Goal: Contribute content: Add original content to the website for others to see

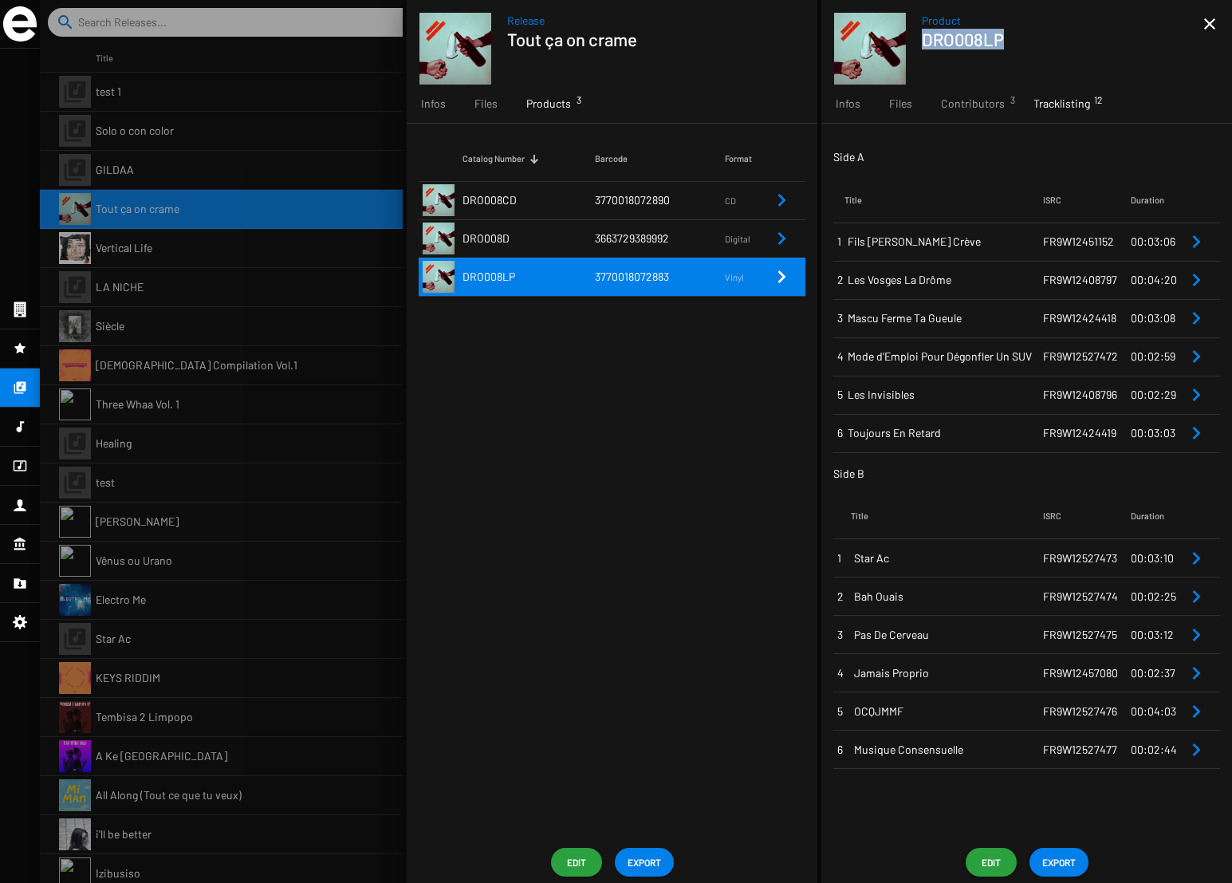
click at [26, 469] on icon at bounding box center [21, 465] width 14 height 11
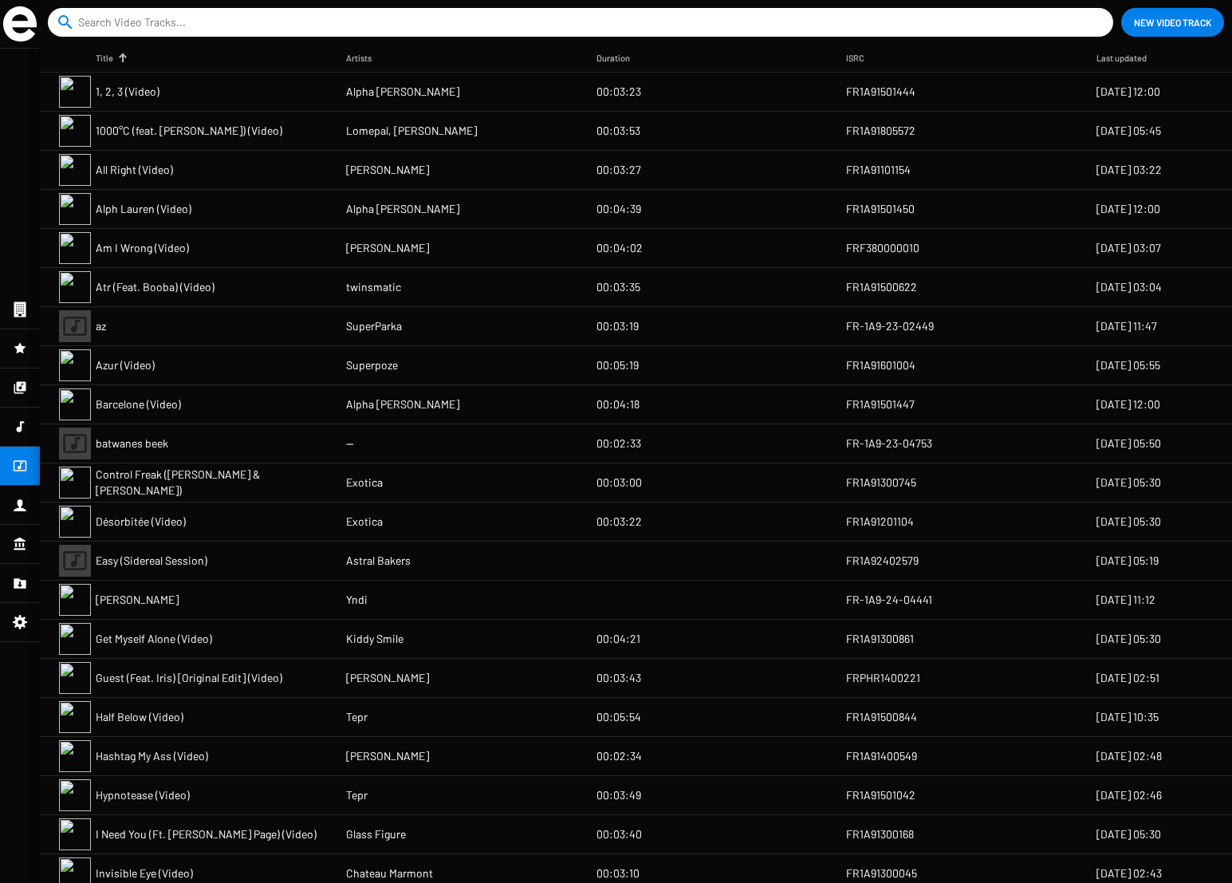
click at [1135, 18] on span "New Video Track" at bounding box center [1172, 22] width 77 height 29
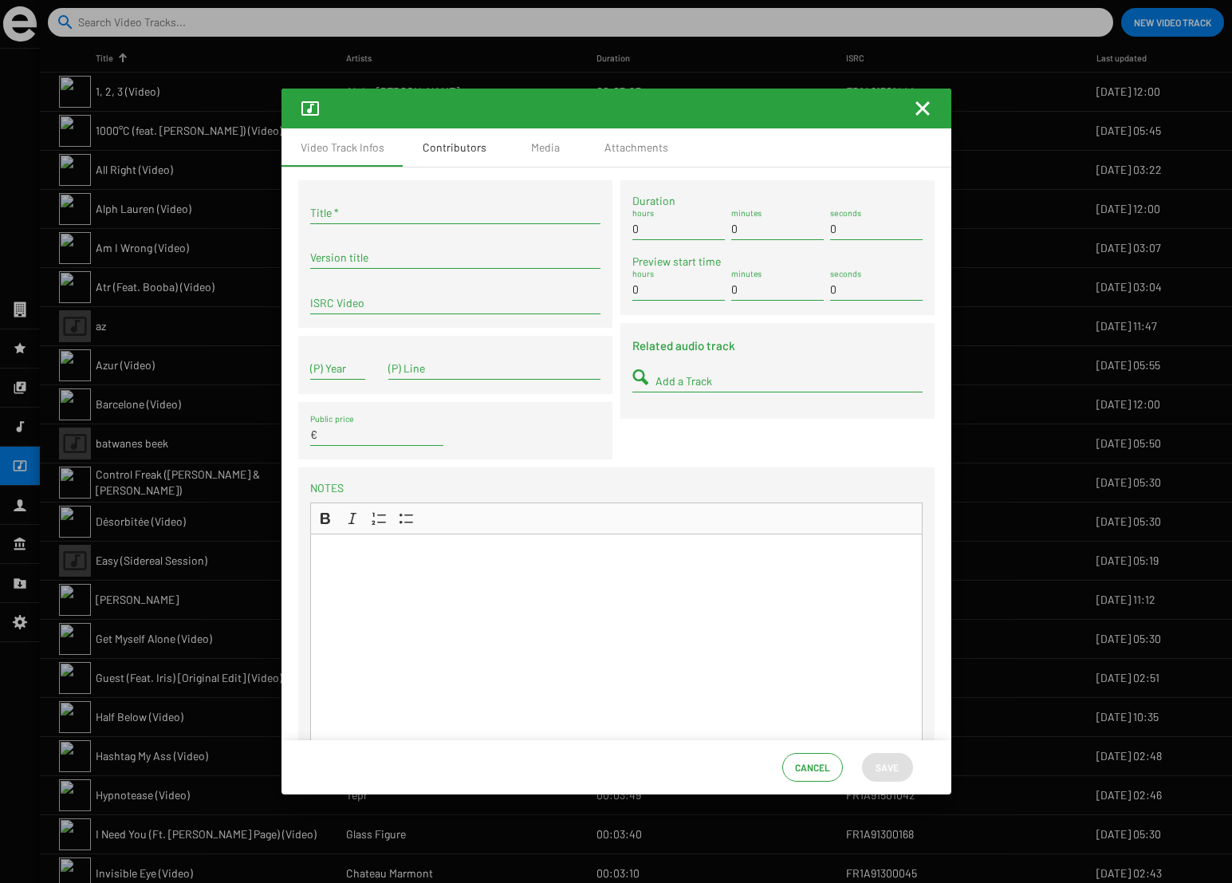
click at [470, 150] on div "Contributors" at bounding box center [455, 148] width 64 height 16
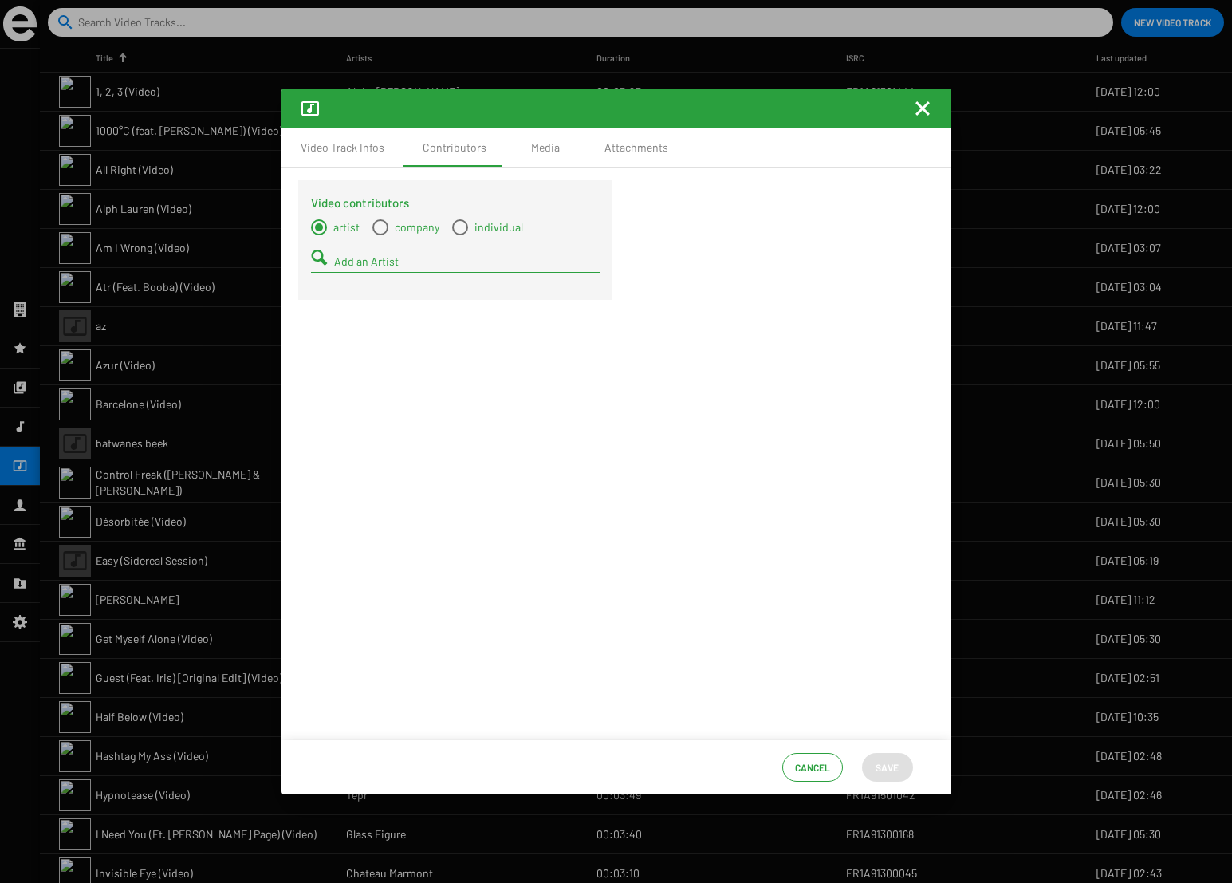
click at [381, 255] on input "Add an Artist" at bounding box center [466, 261] width 265 height 13
type input "oli"
click at [389, 287] on span "[PERSON_NAME]" at bounding box center [474, 292] width 225 height 38
click at [917, 108] on mat-icon "Fermer la fenêtre" at bounding box center [922, 108] width 19 height 19
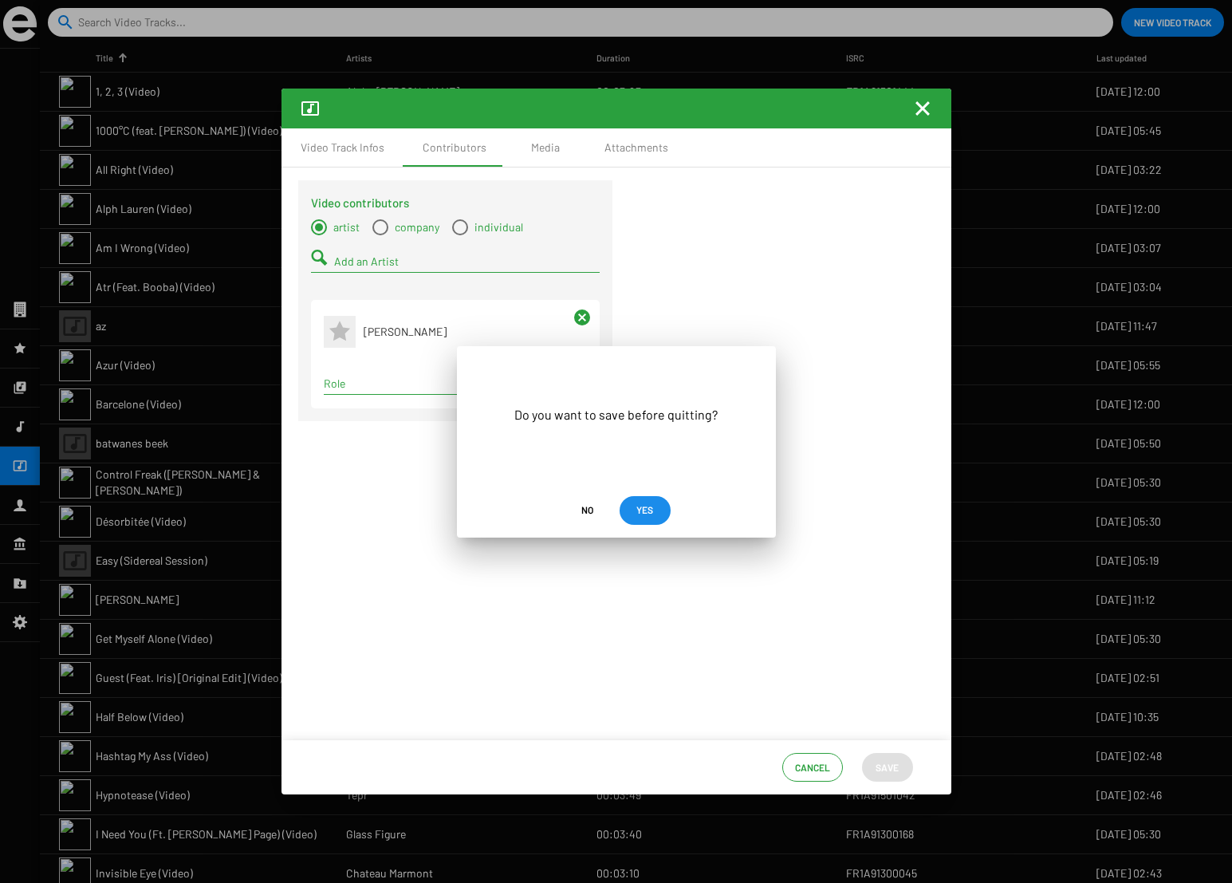
click at [652, 510] on span "YES" at bounding box center [644, 509] width 17 height 29
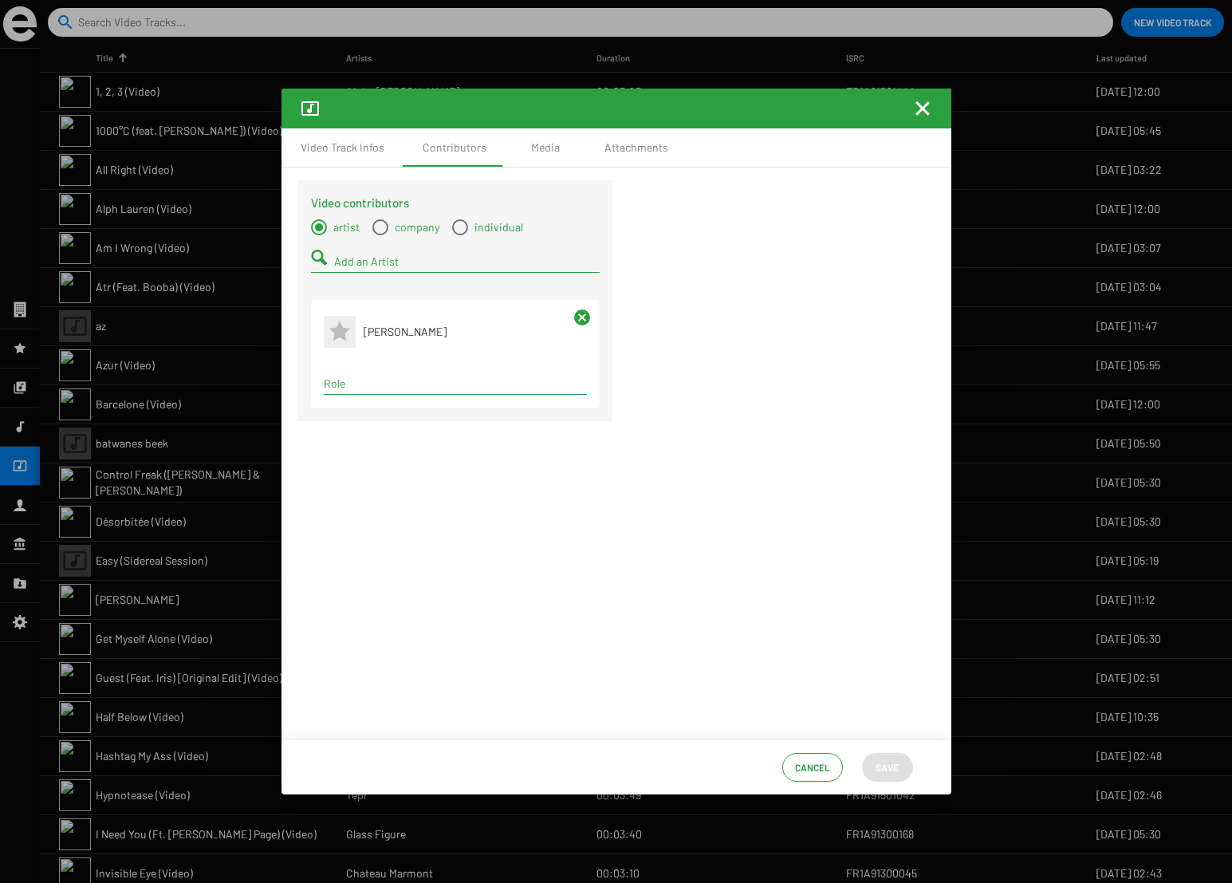
click at [583, 315] on mat-icon "cancel" at bounding box center [581, 317] width 19 height 19
click at [809, 768] on span "Cancel" at bounding box center [812, 767] width 35 height 29
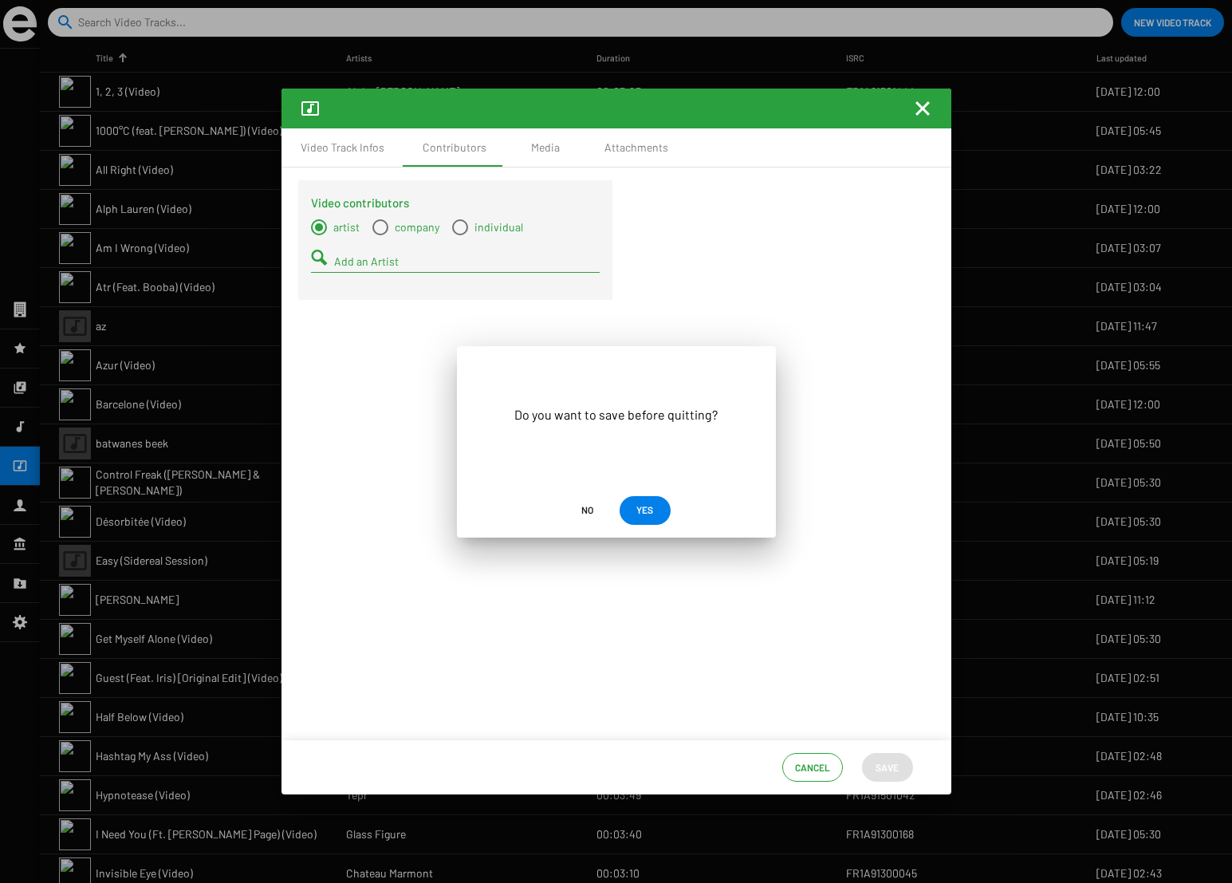
click at [588, 511] on span "No" at bounding box center [587, 509] width 12 height 29
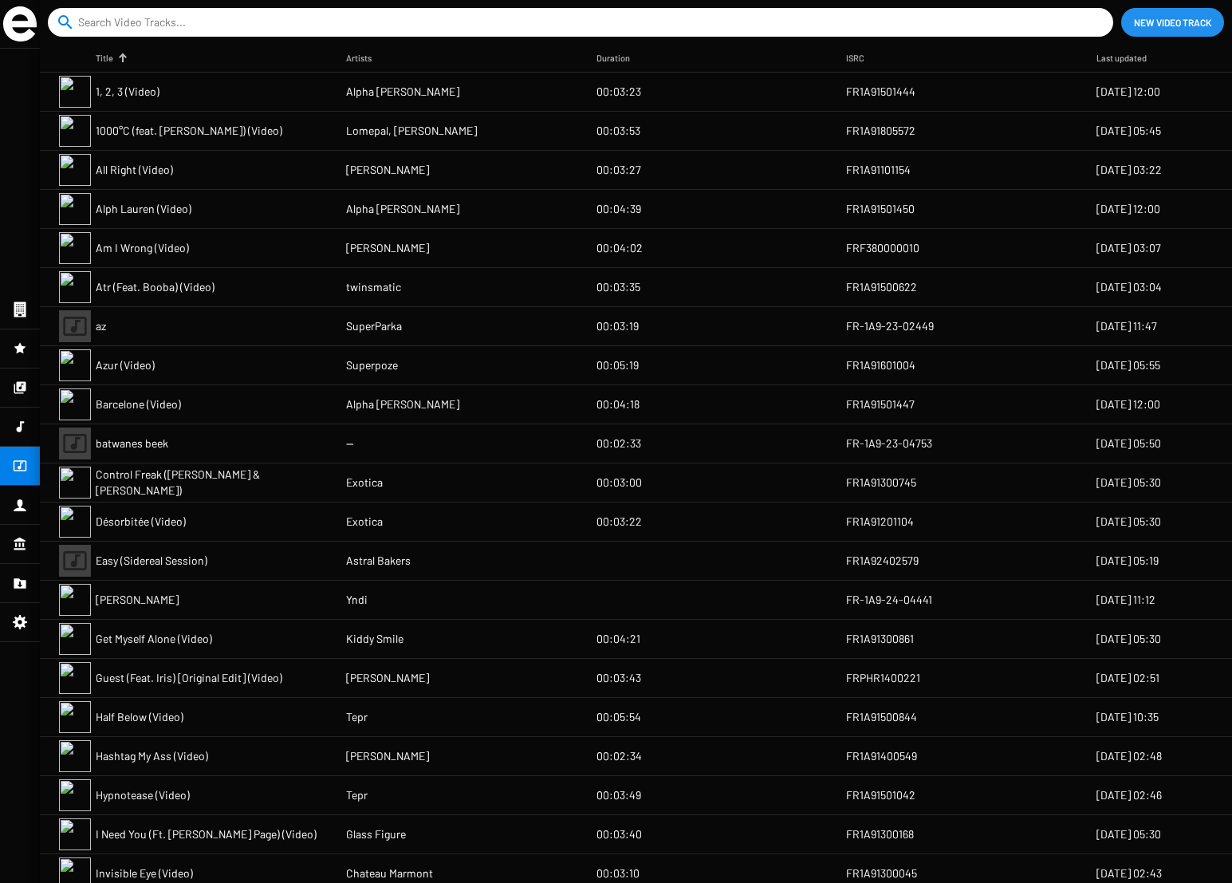
click at [23, 426] on icon at bounding box center [20, 426] width 14 height 19
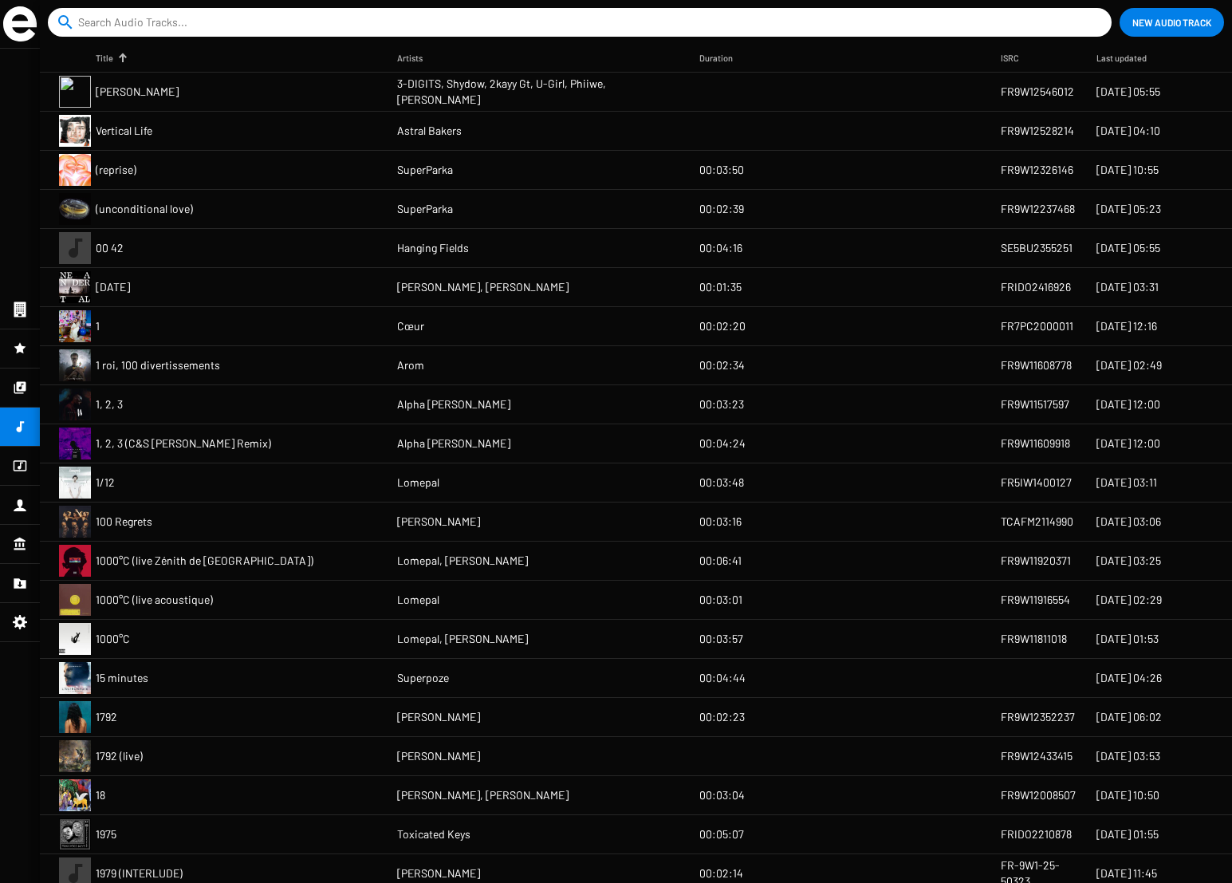
click at [1154, 21] on span "New Audio Track" at bounding box center [1171, 22] width 79 height 29
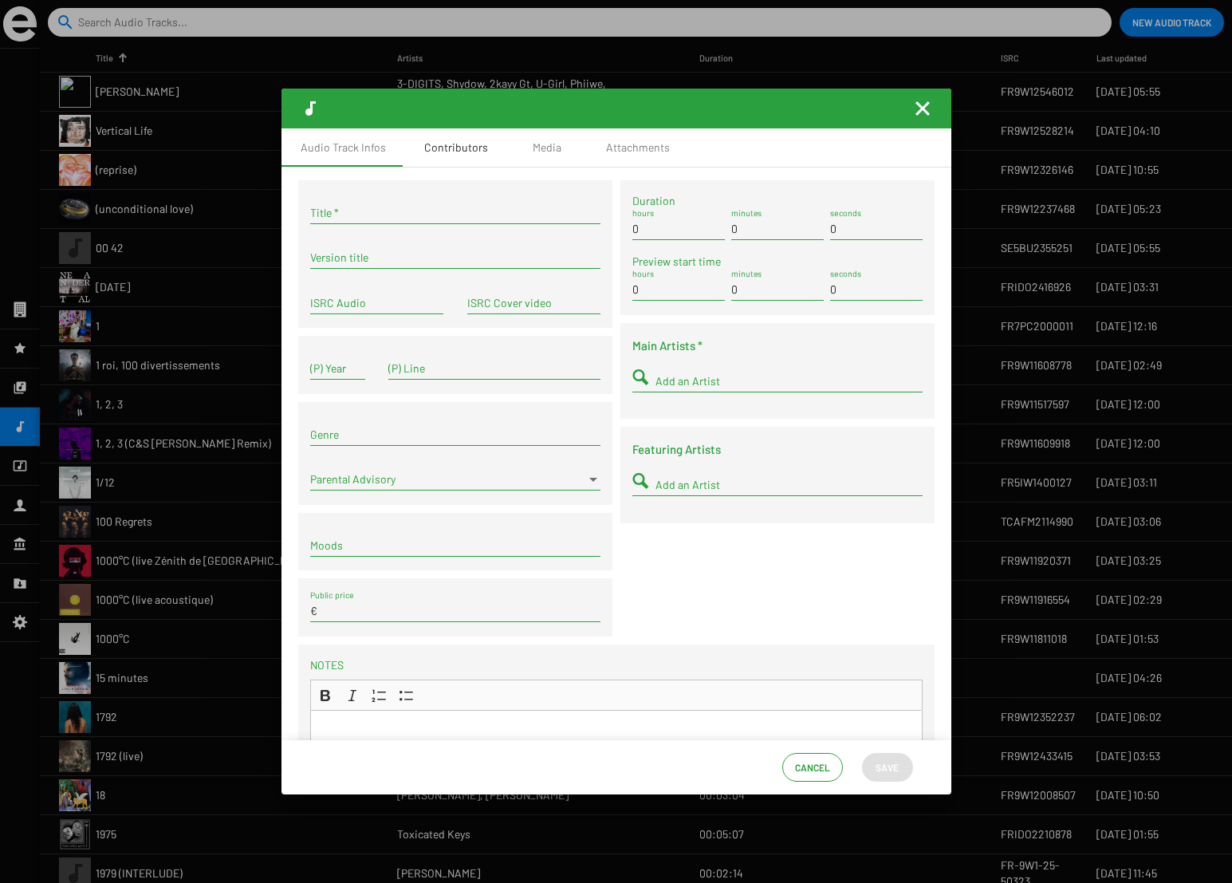
click at [461, 146] on div "Contributors" at bounding box center [456, 148] width 64 height 16
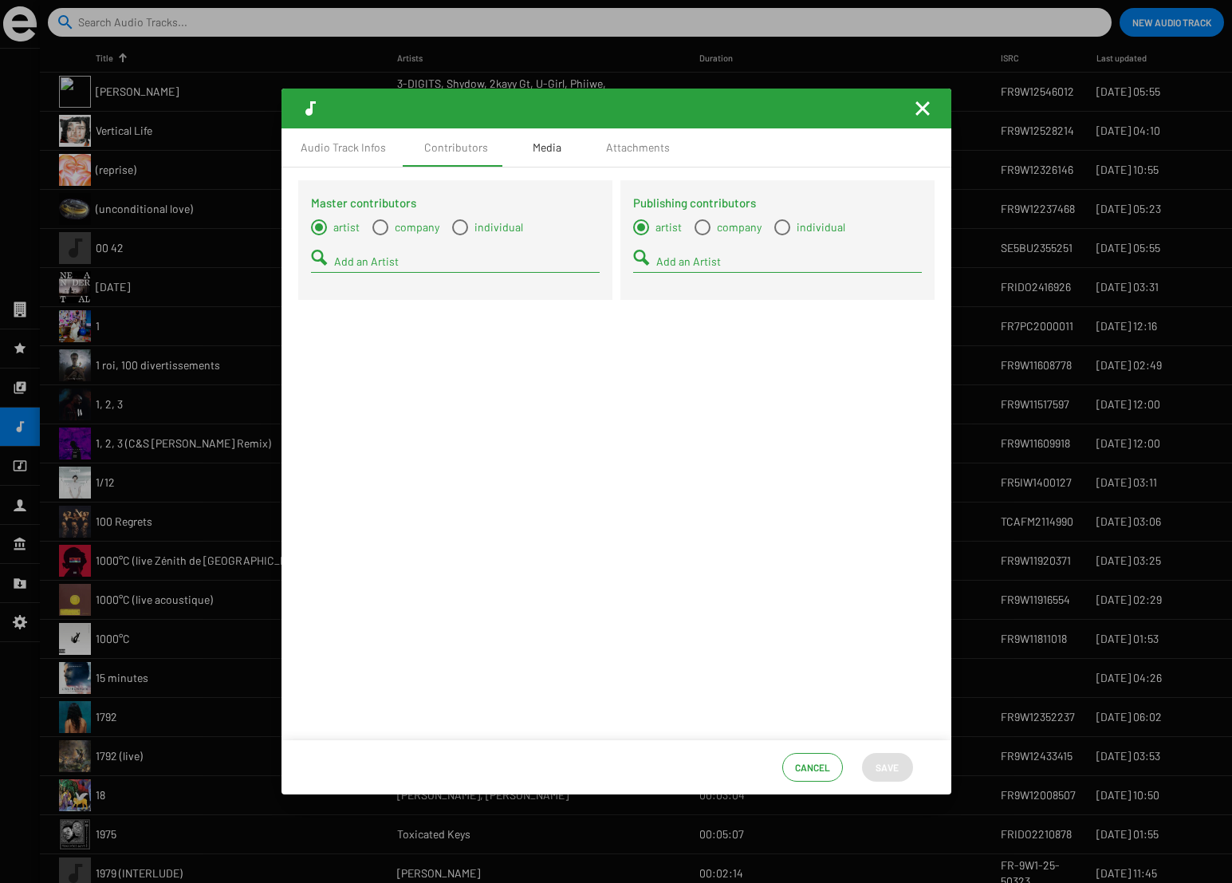
click at [538, 147] on div "Media" at bounding box center [547, 148] width 29 height 16
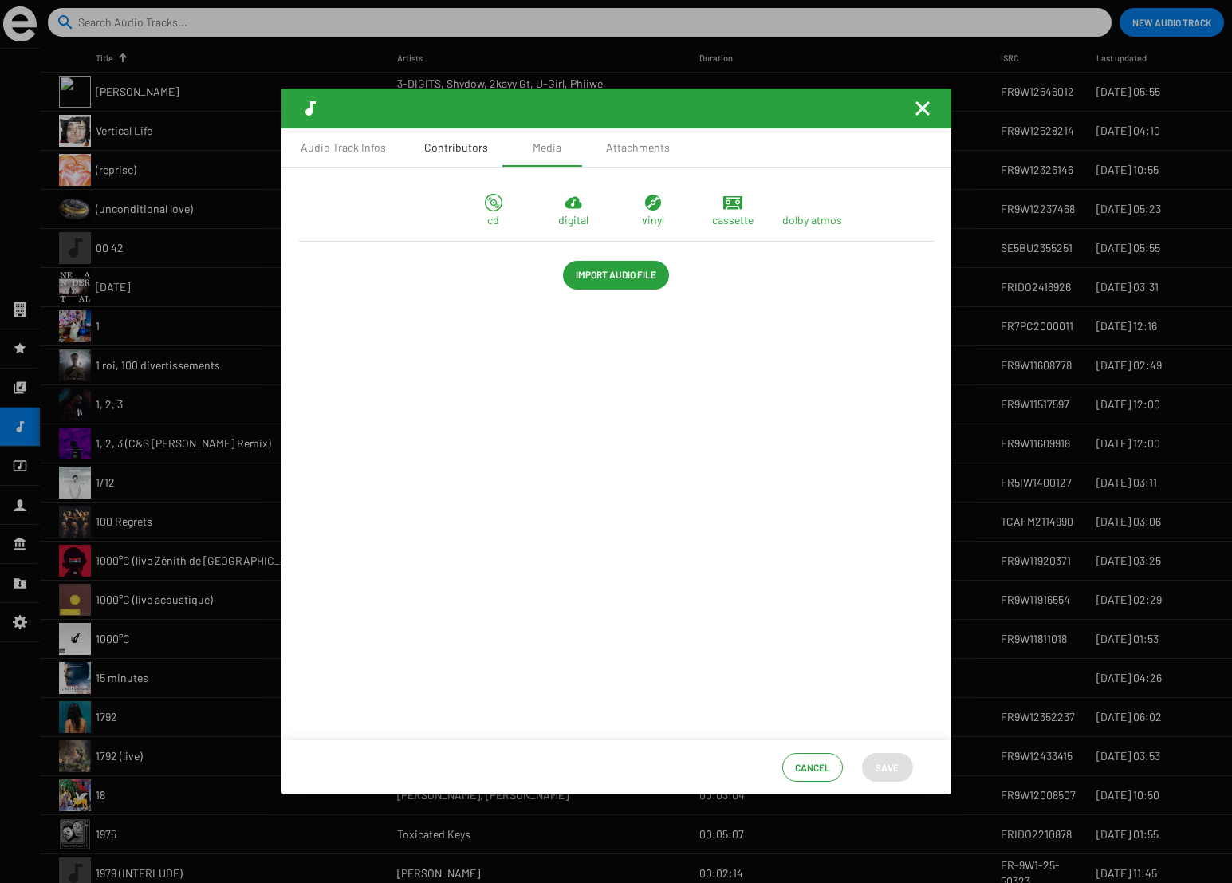
click at [444, 154] on div "Contributors" at bounding box center [456, 148] width 64 height 16
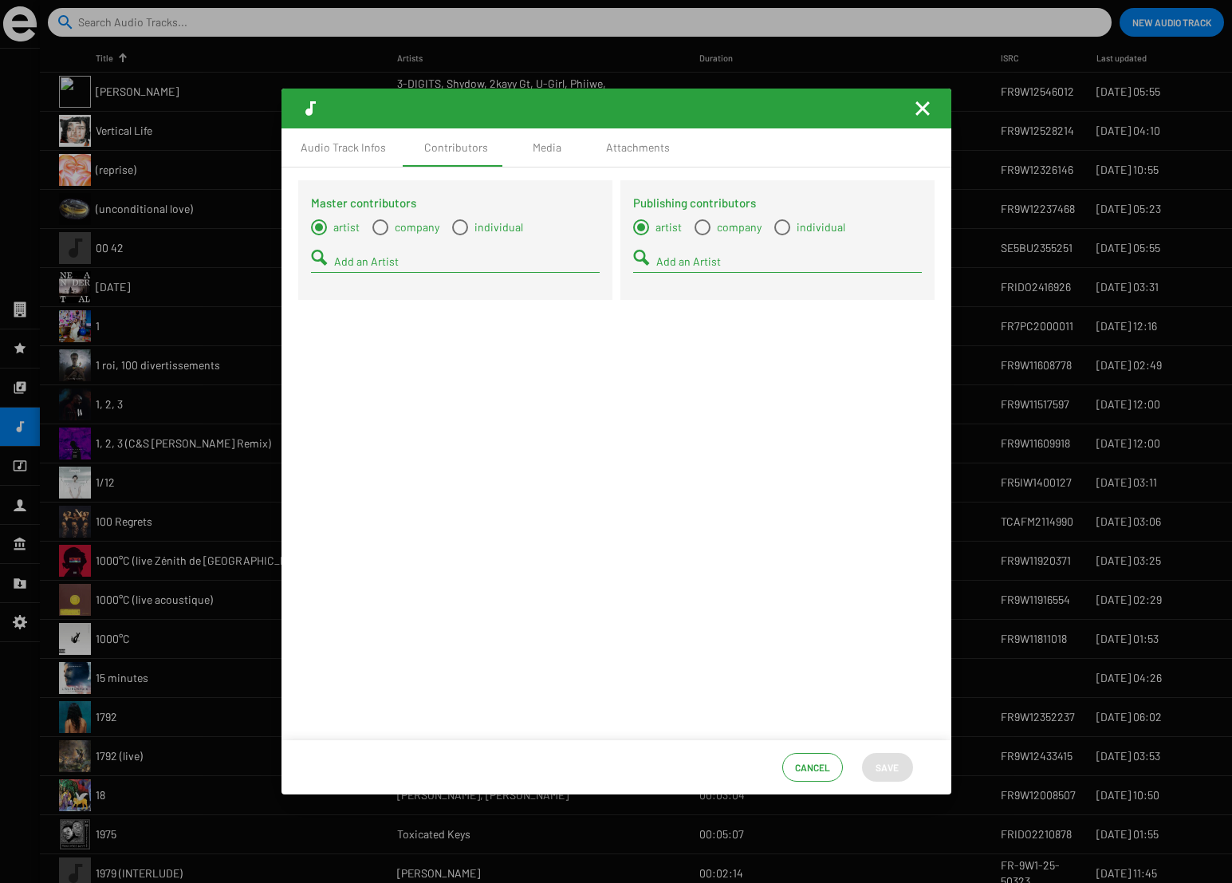
click at [924, 108] on mat-icon "Fermer la fenêtre" at bounding box center [922, 108] width 19 height 19
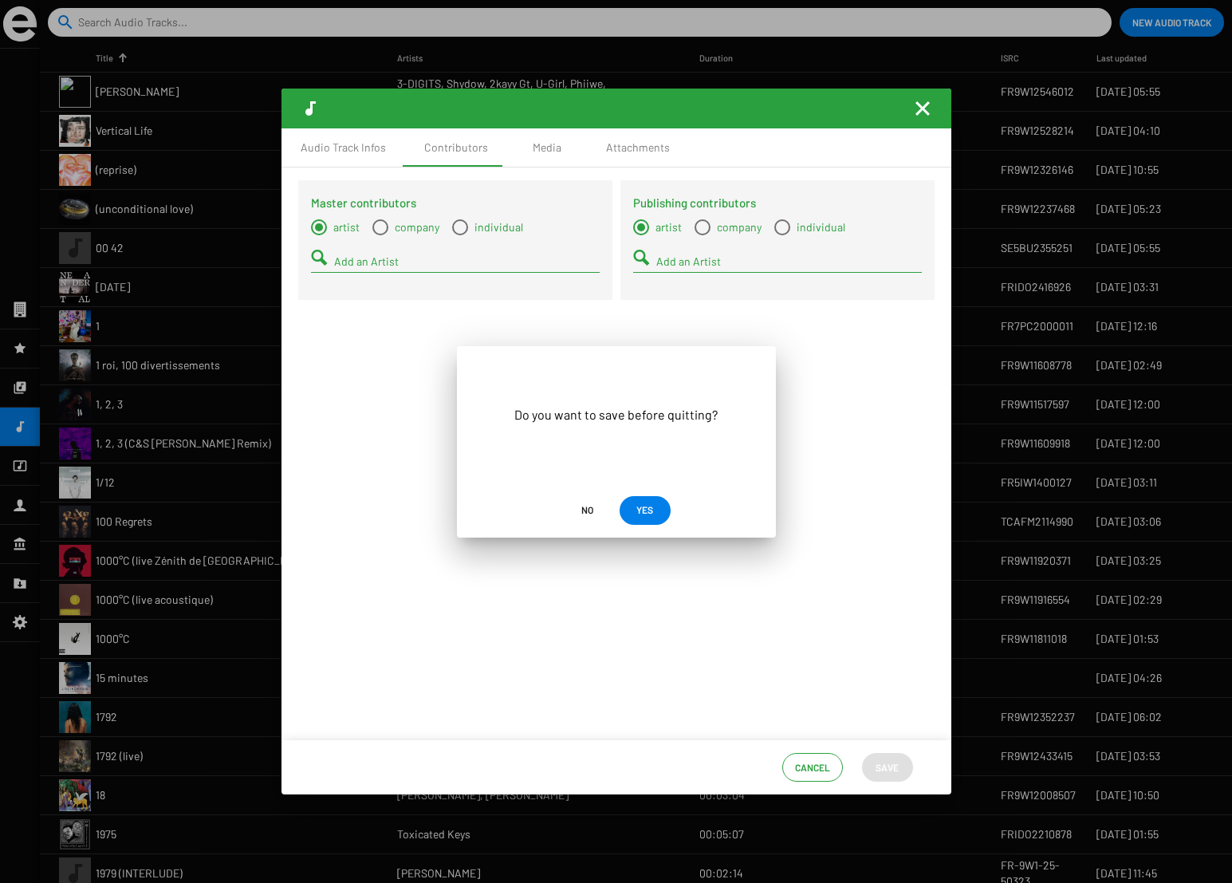
click at [588, 513] on span "No" at bounding box center [587, 509] width 12 height 29
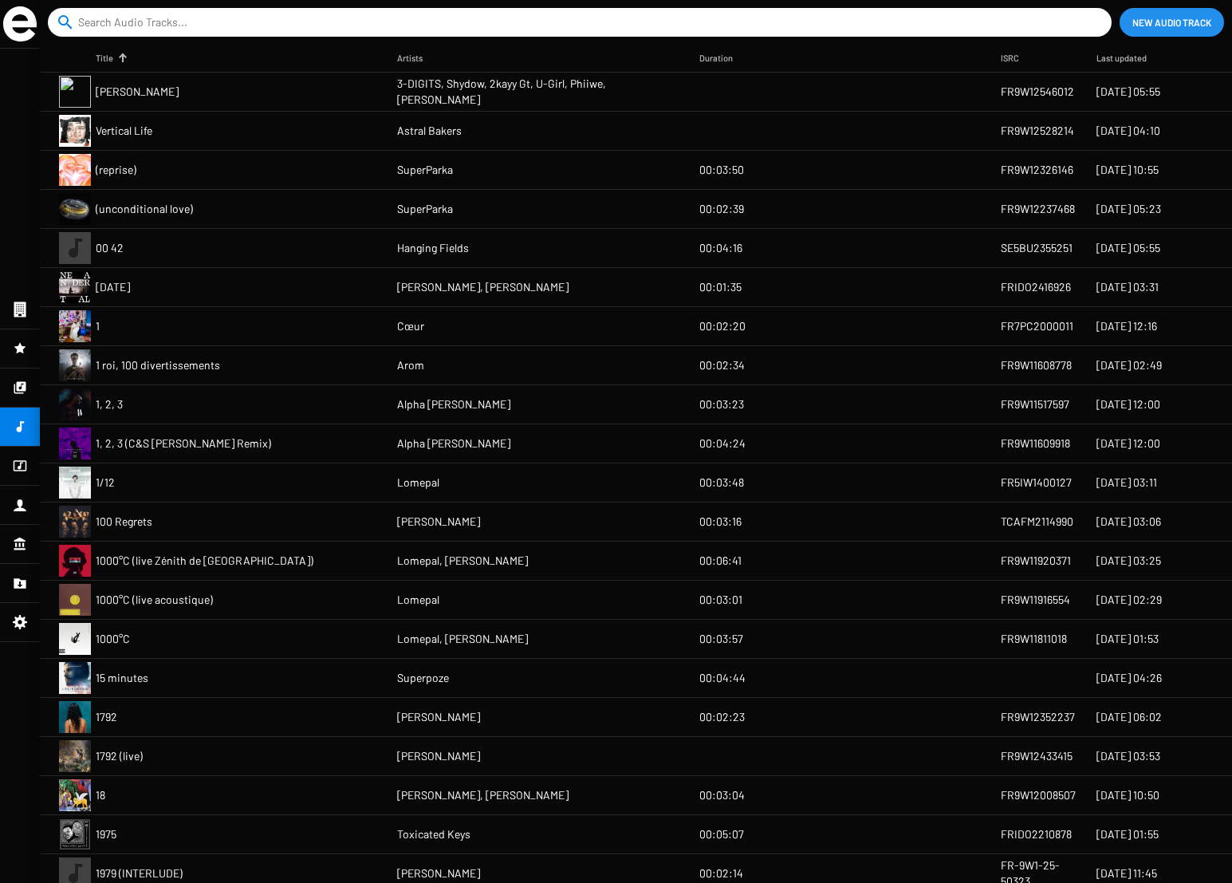
click at [179, 211] on span "(unconditional love)" at bounding box center [144, 209] width 97 height 16
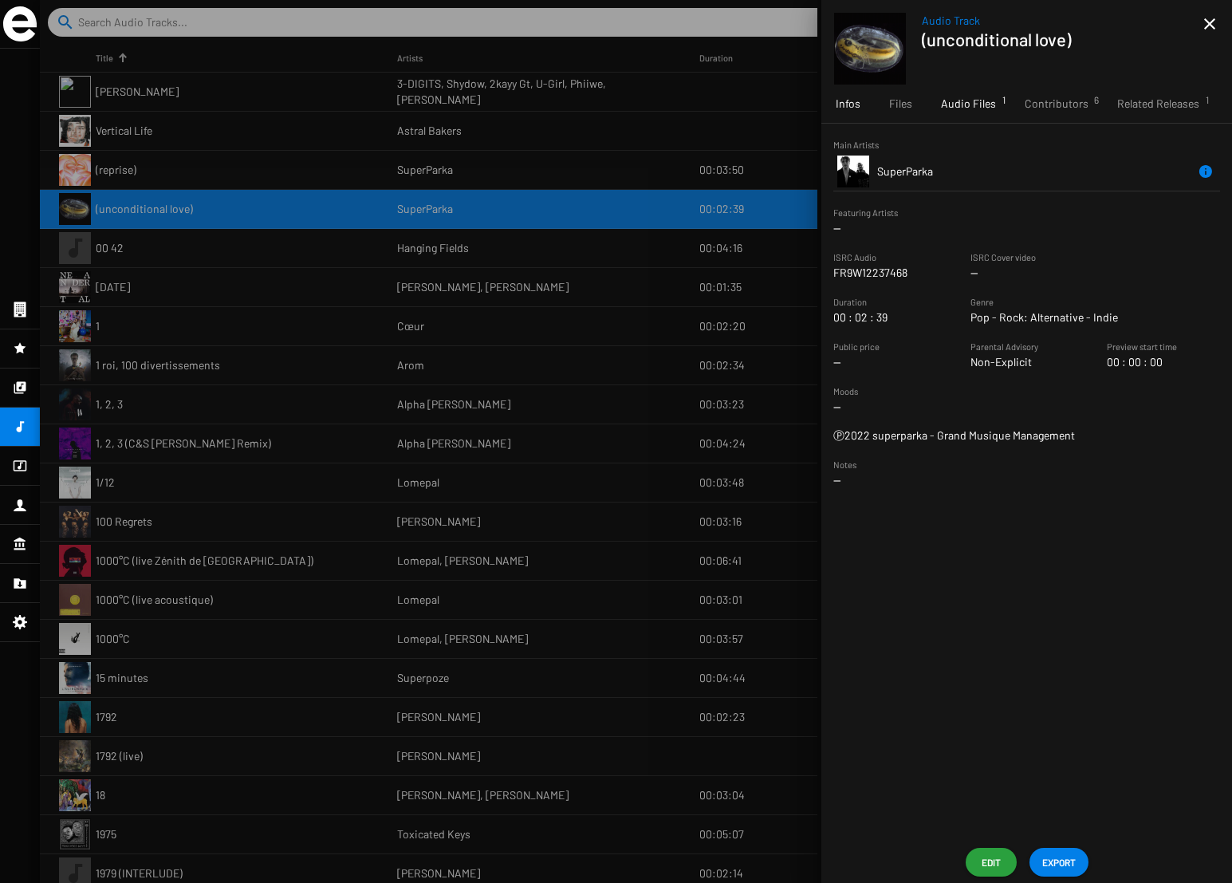
click at [972, 104] on span "Audio Files 1" at bounding box center [968, 104] width 55 height 16
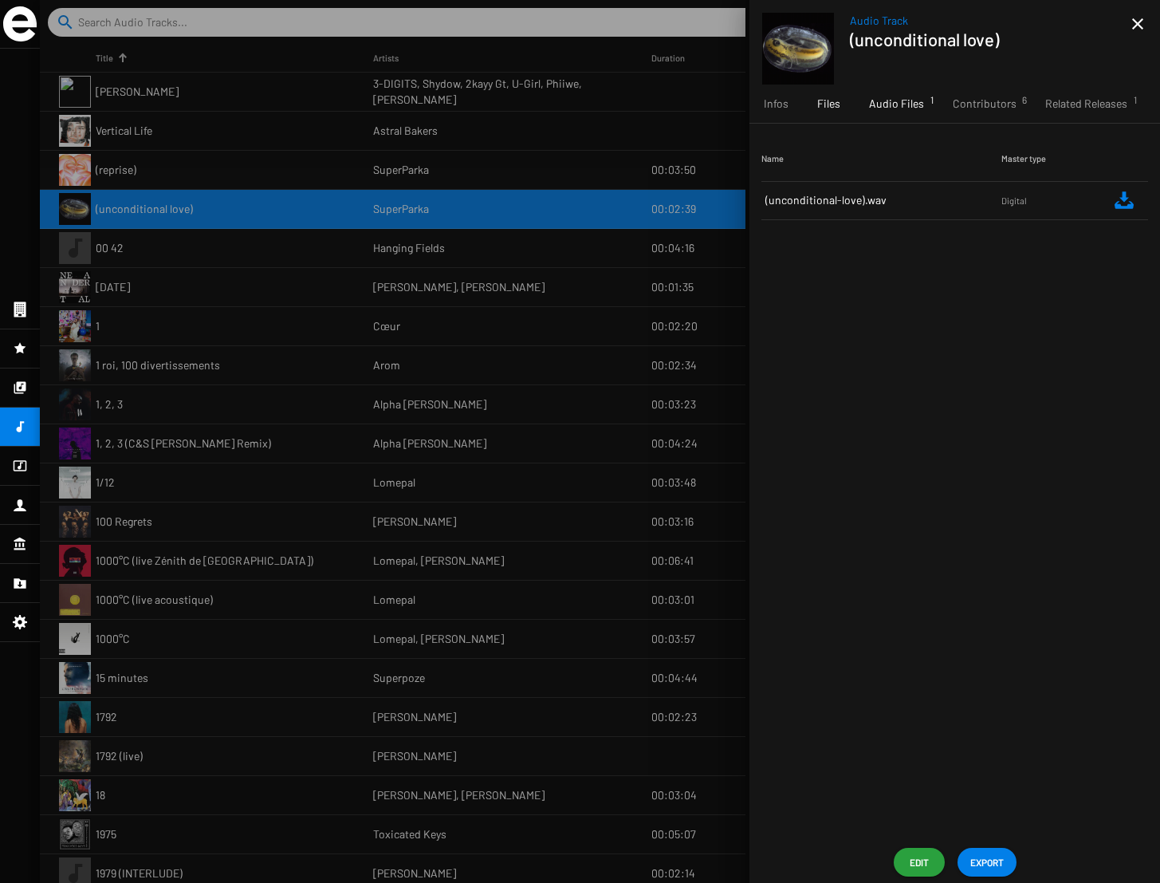
click at [832, 108] on span "Files" at bounding box center [828, 104] width 23 height 16
click at [773, 103] on span "Infos" at bounding box center [776, 104] width 25 height 16
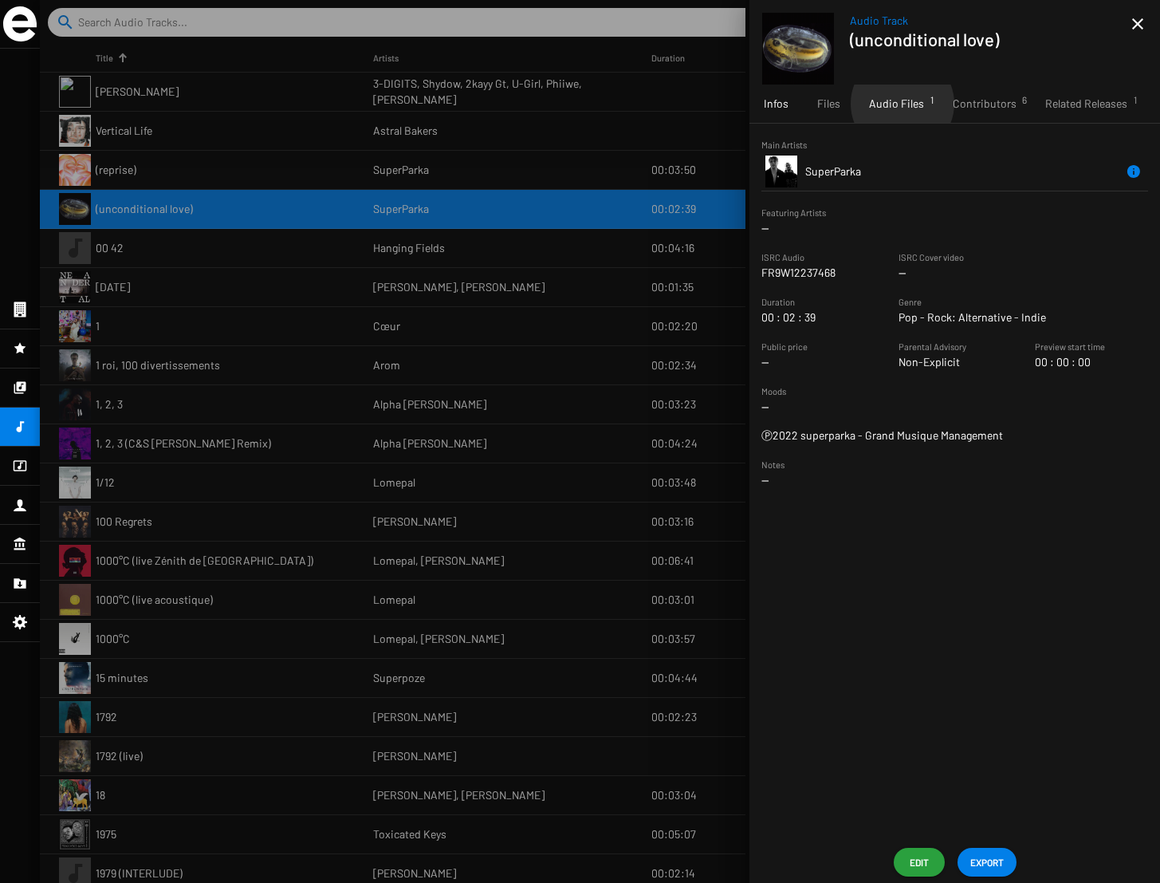
click at [902, 104] on span "Audio Files 1" at bounding box center [896, 104] width 55 height 16
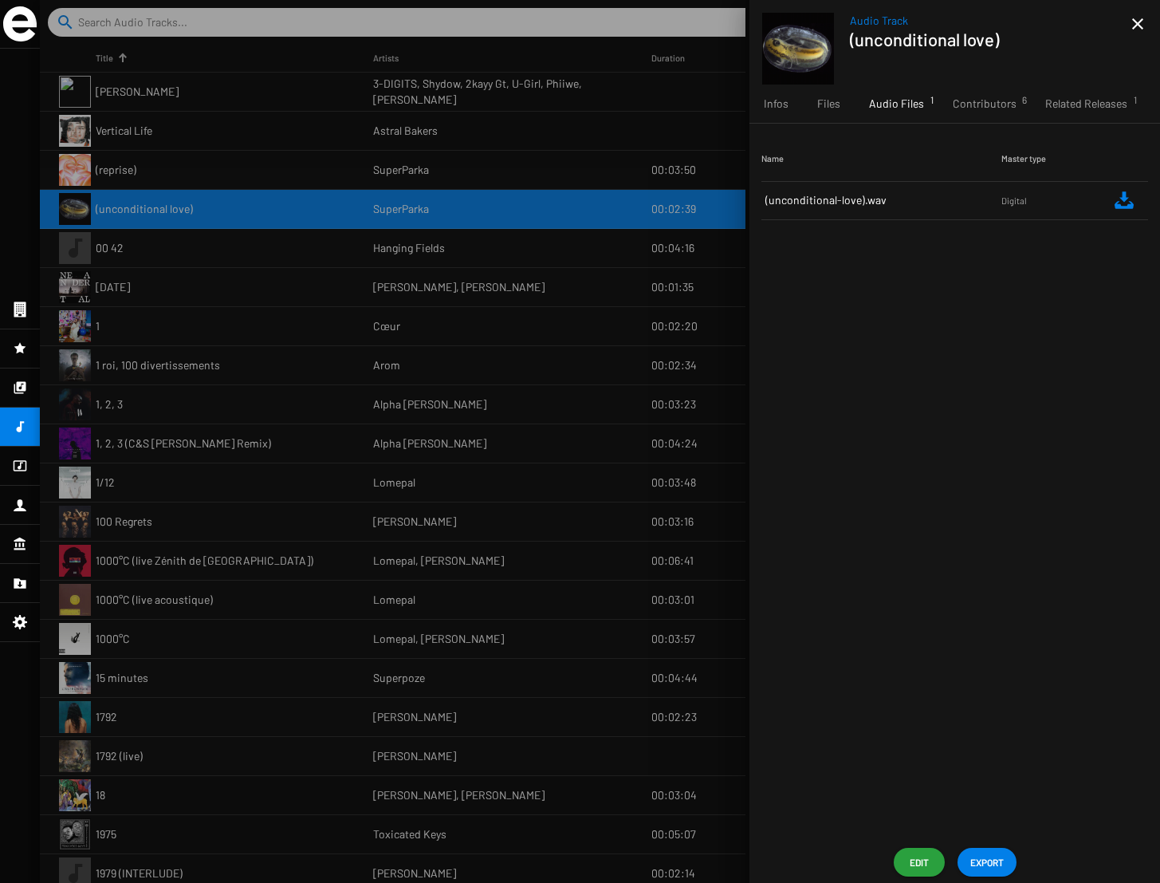
click at [910, 863] on span "Edit" at bounding box center [919, 861] width 26 height 29
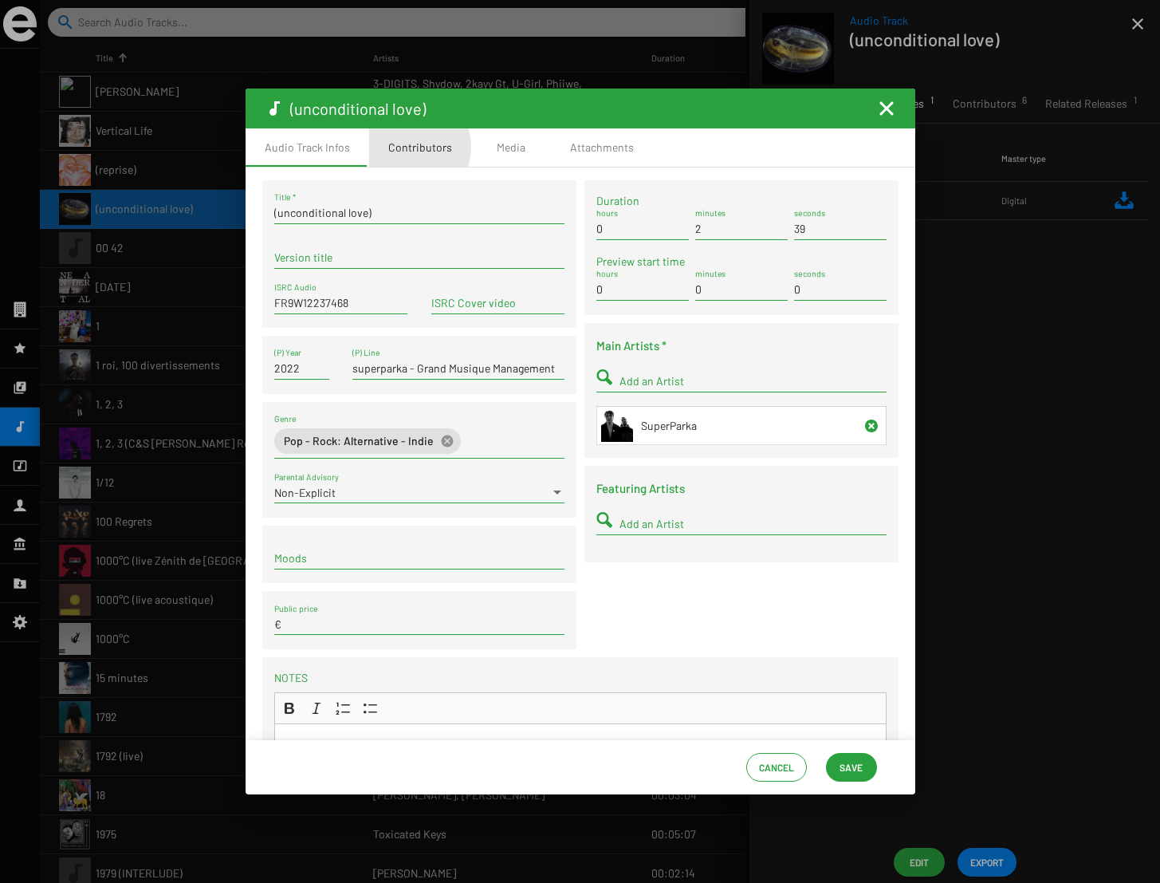
click at [407, 147] on div "Contributors" at bounding box center [420, 148] width 64 height 16
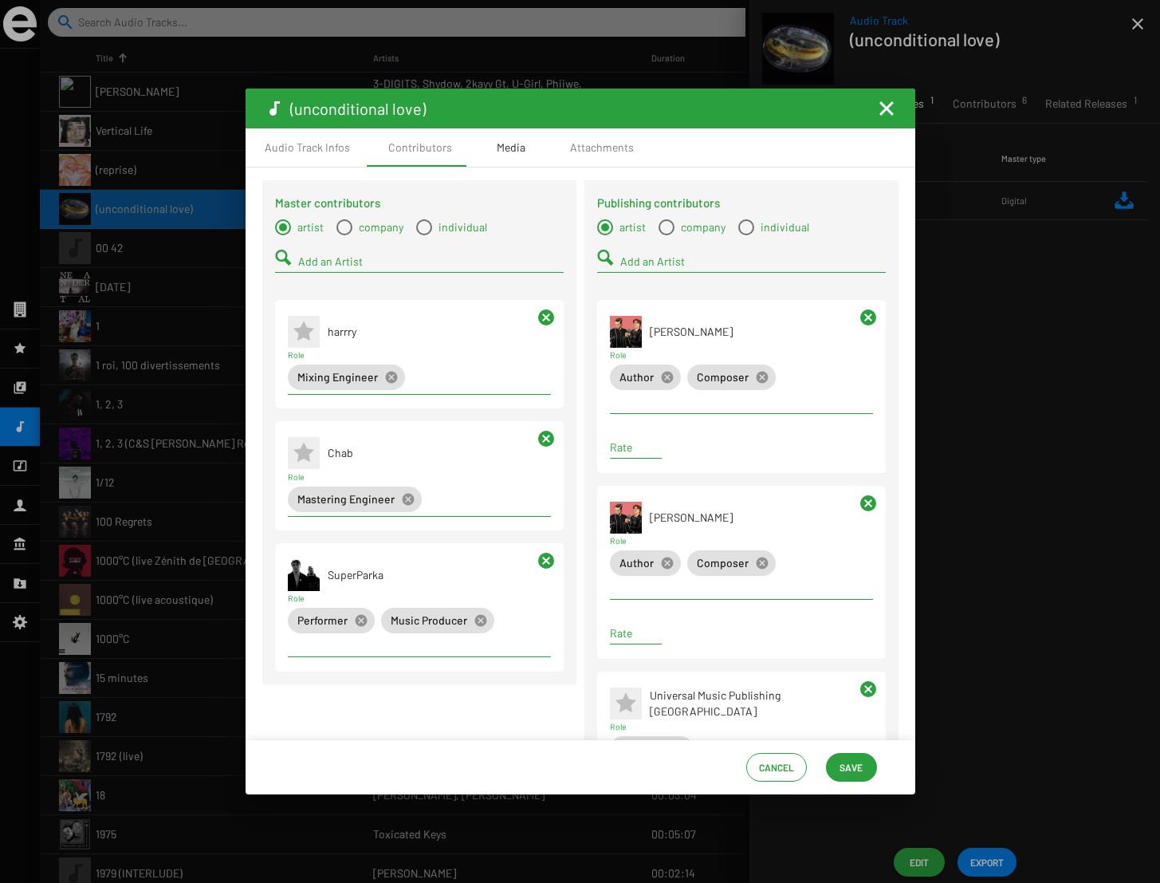
click at [502, 146] on div "Media" at bounding box center [511, 148] width 29 height 16
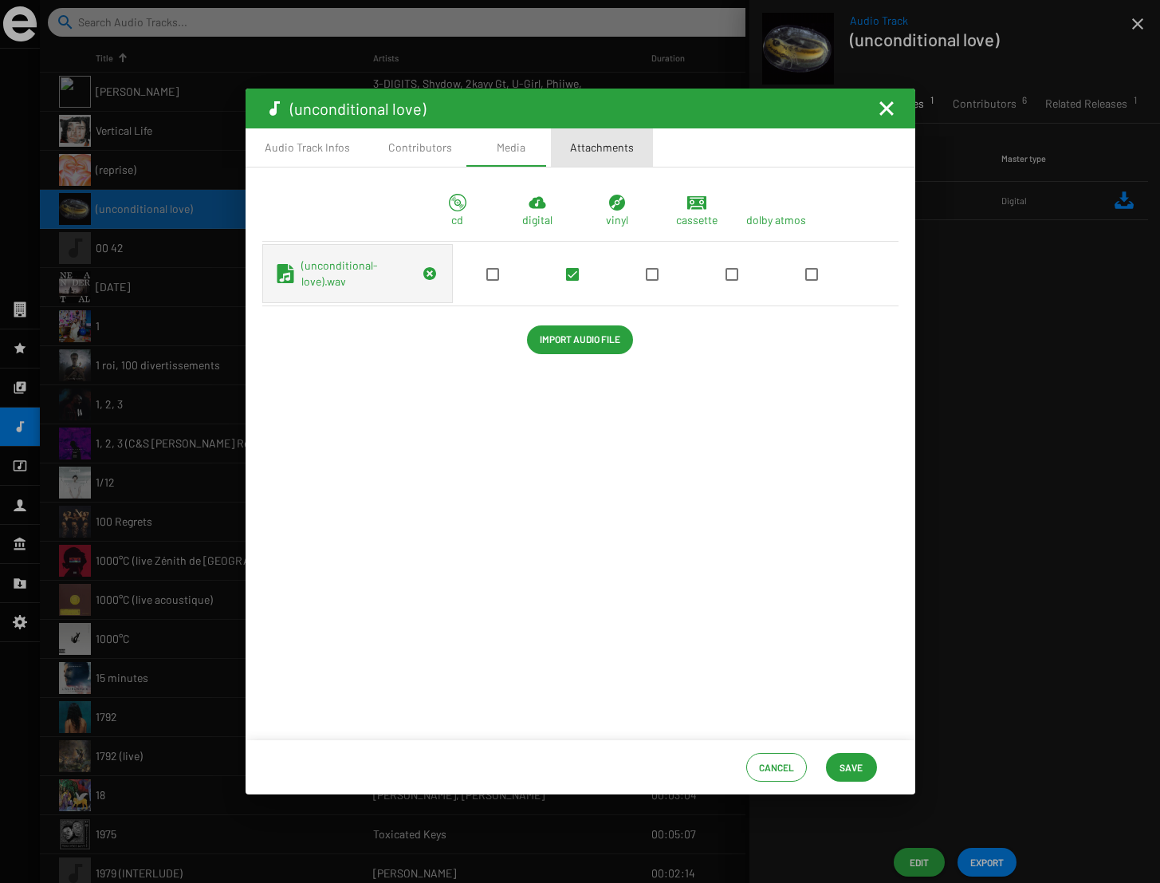
click at [604, 146] on div "Attachments" at bounding box center [602, 148] width 64 height 16
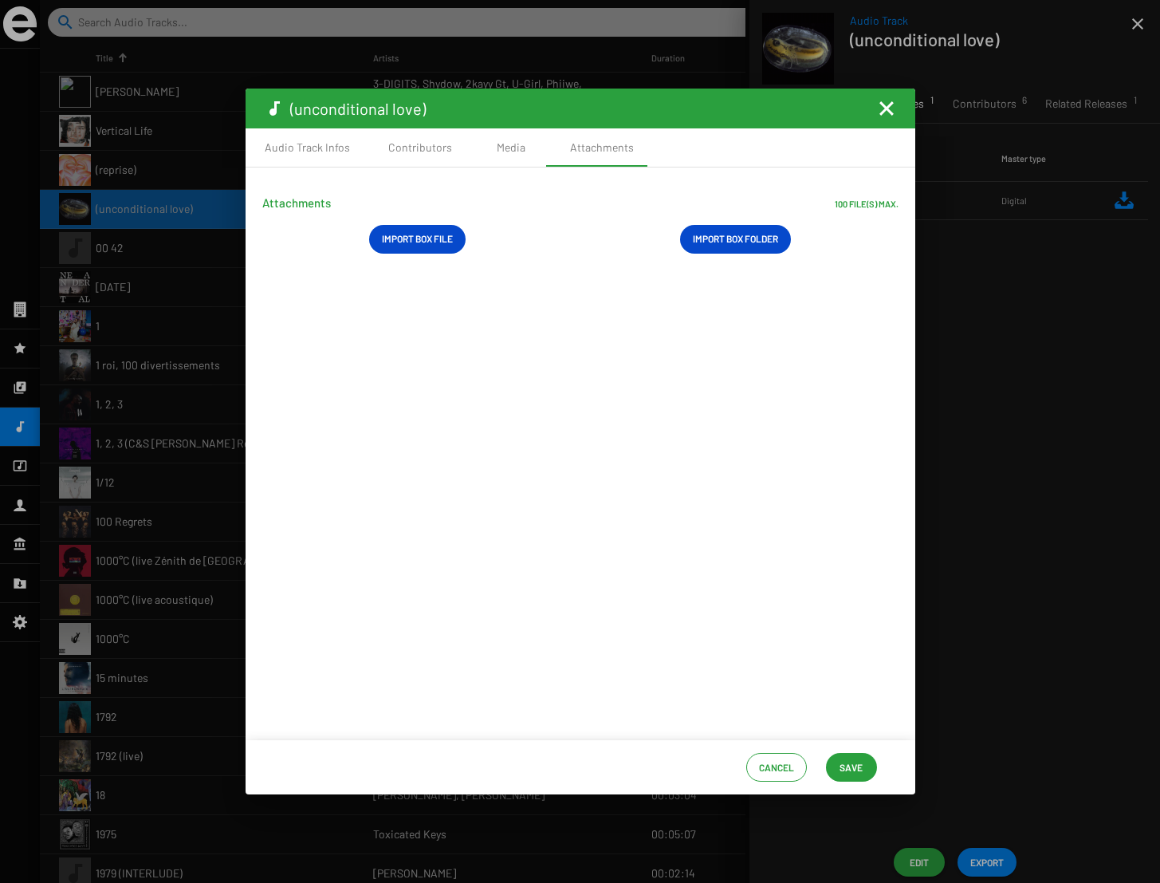
click at [887, 105] on mat-icon "Fermer la fenêtre" at bounding box center [886, 108] width 19 height 19
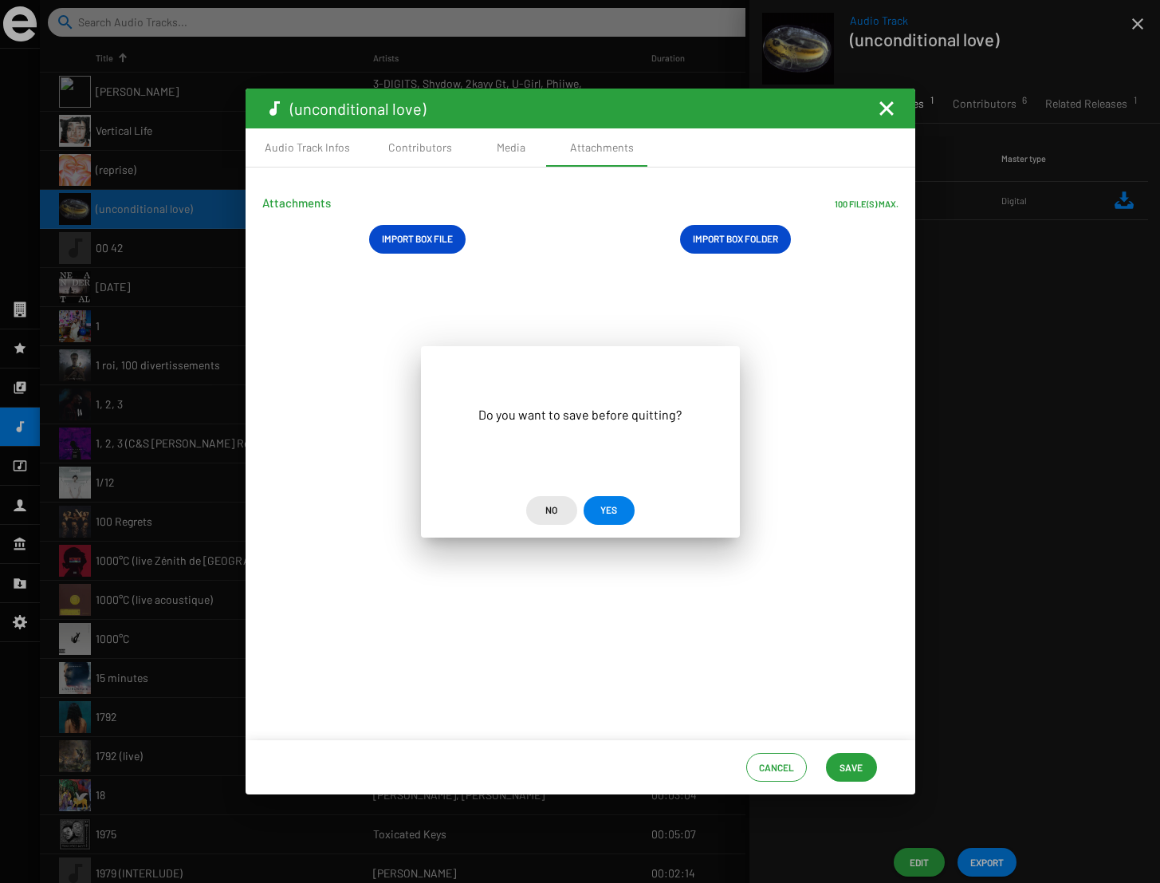
click at [552, 507] on span "No" at bounding box center [551, 509] width 12 height 29
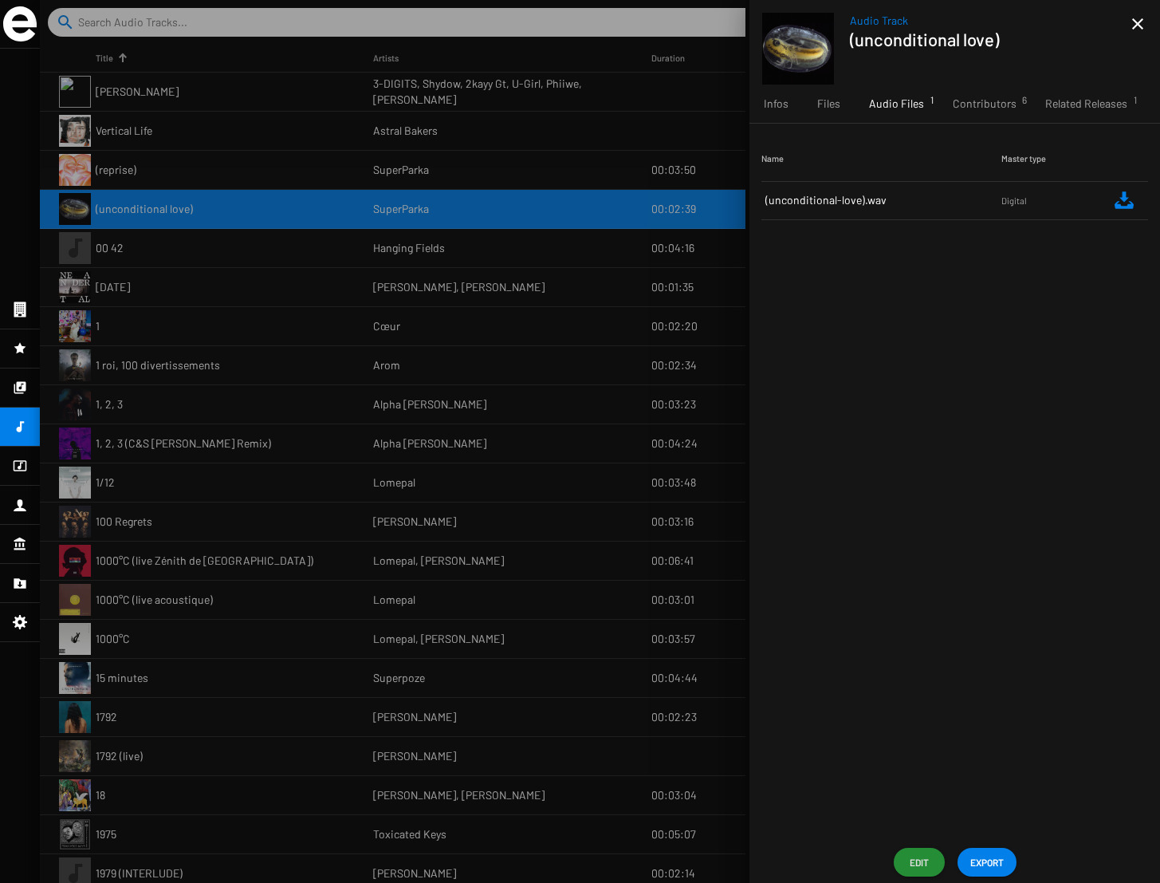
click at [21, 348] on icon at bounding box center [20, 347] width 12 height 11
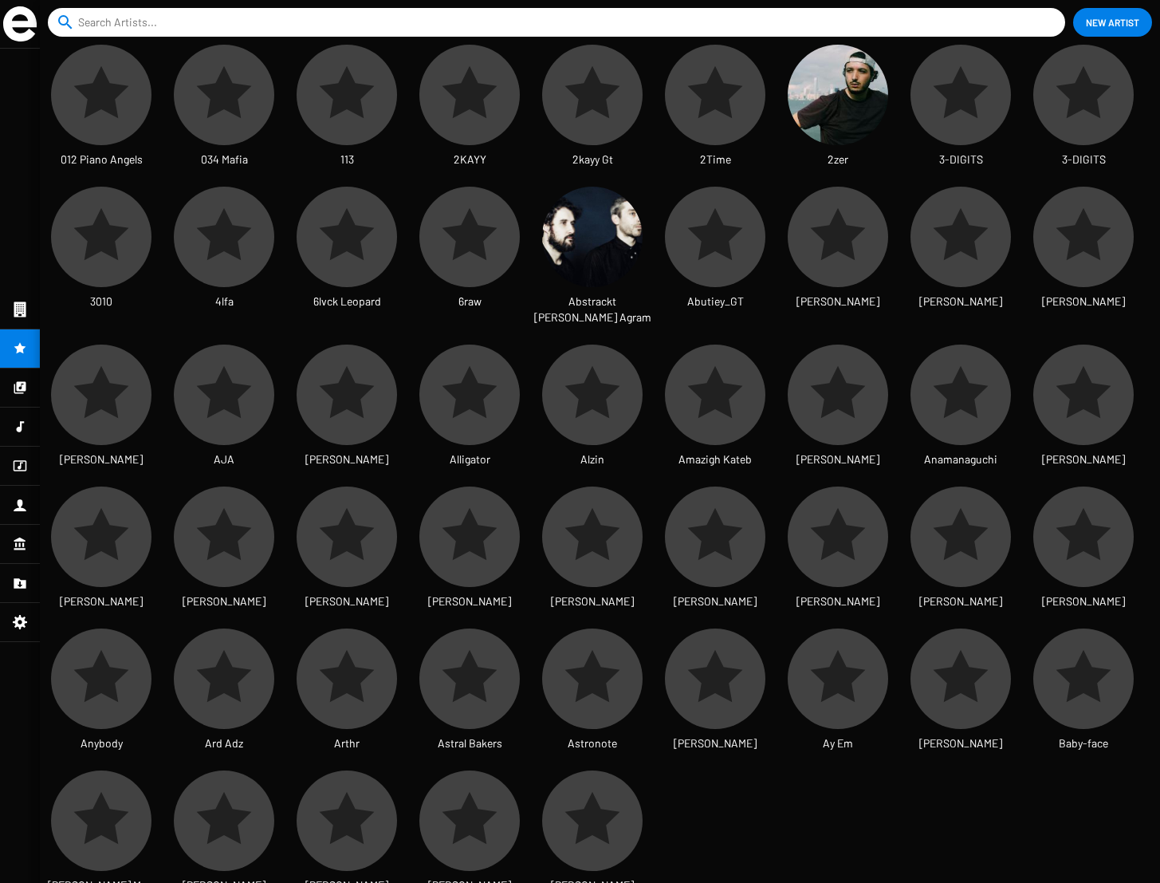
click at [18, 305] on icon at bounding box center [20, 308] width 12 height 15
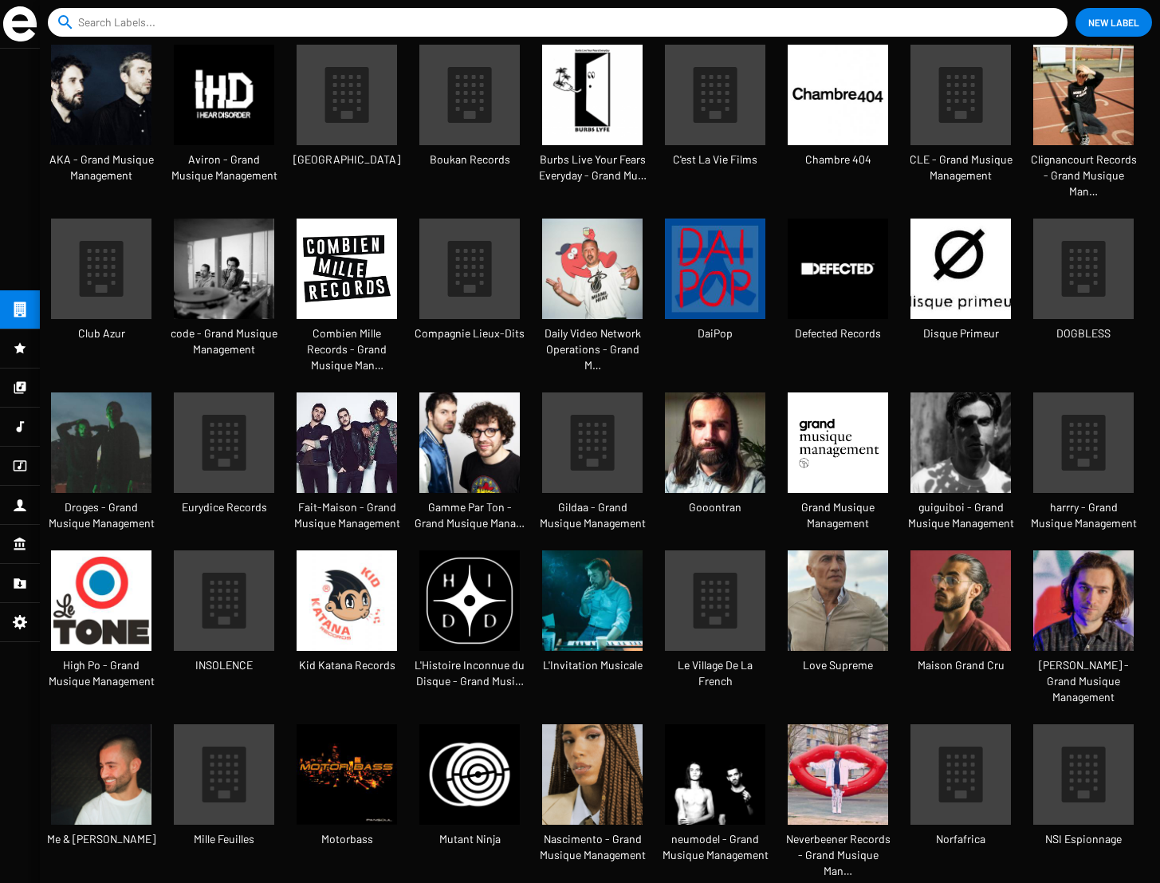
click at [577, 96] on img at bounding box center [592, 95] width 100 height 100
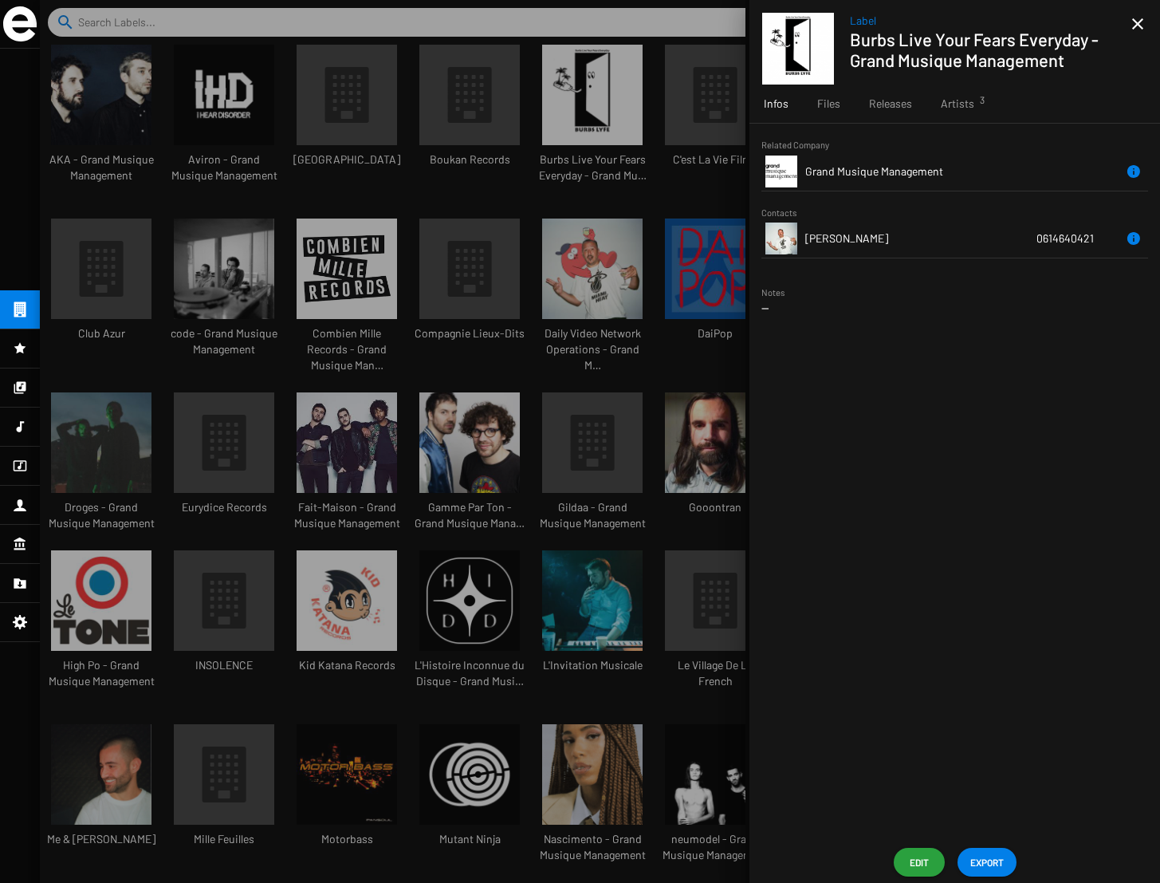
click at [918, 868] on span "Edit" at bounding box center [919, 861] width 26 height 29
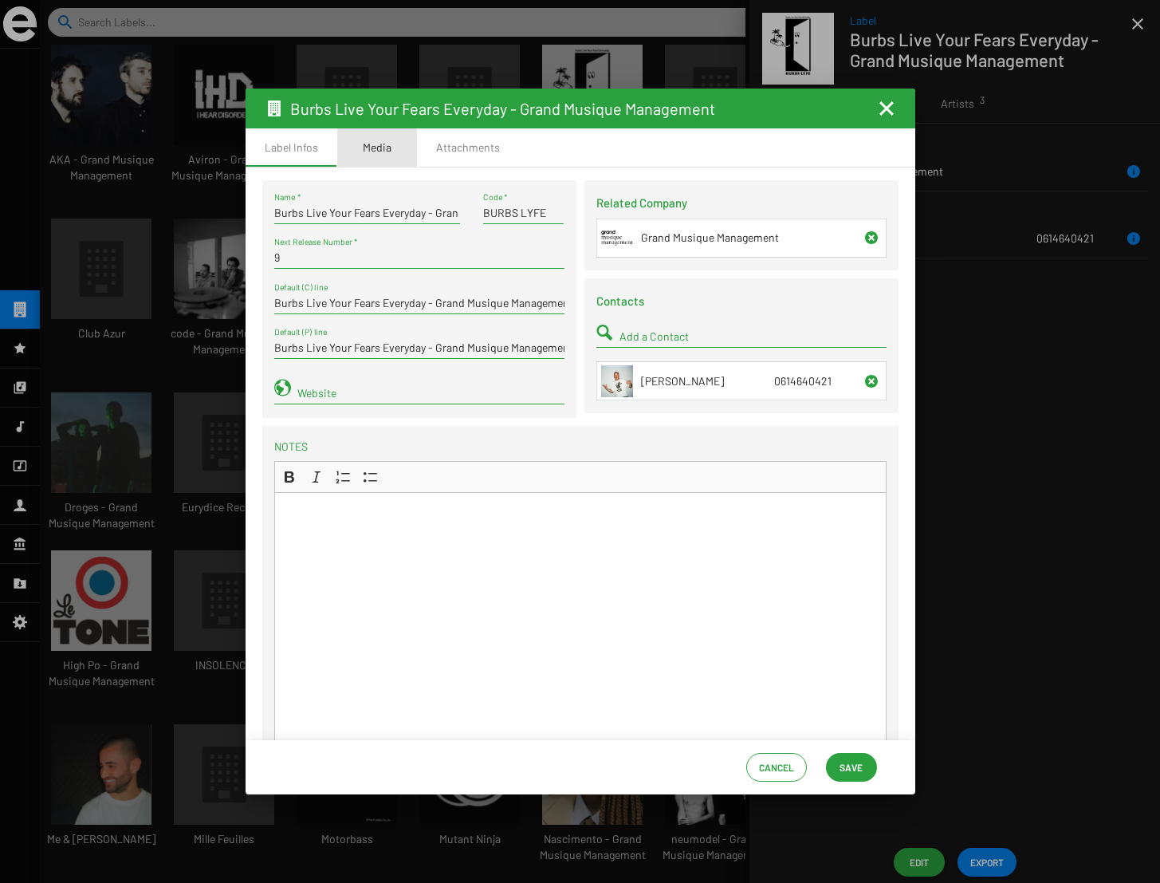
click at [368, 140] on div "Media" at bounding box center [377, 148] width 29 height 16
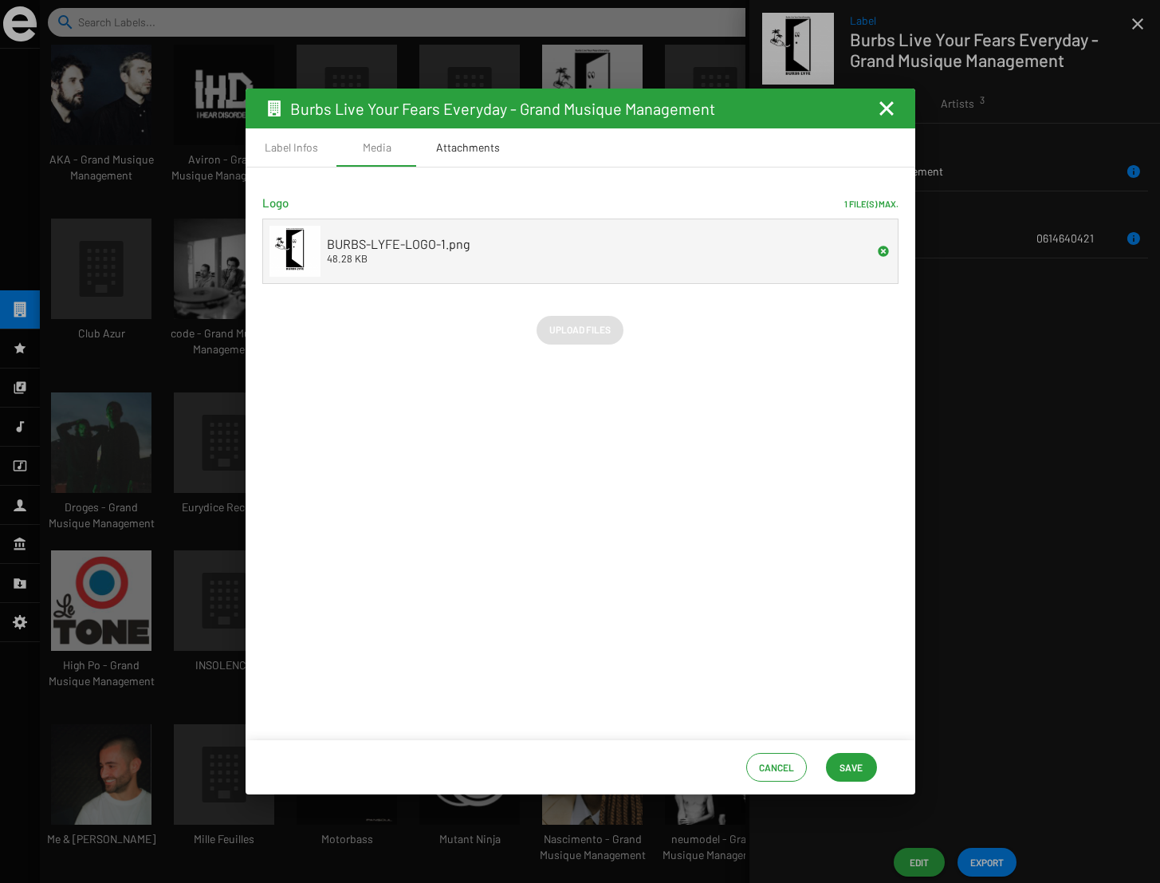
click at [478, 149] on div "Attachments" at bounding box center [468, 148] width 64 height 16
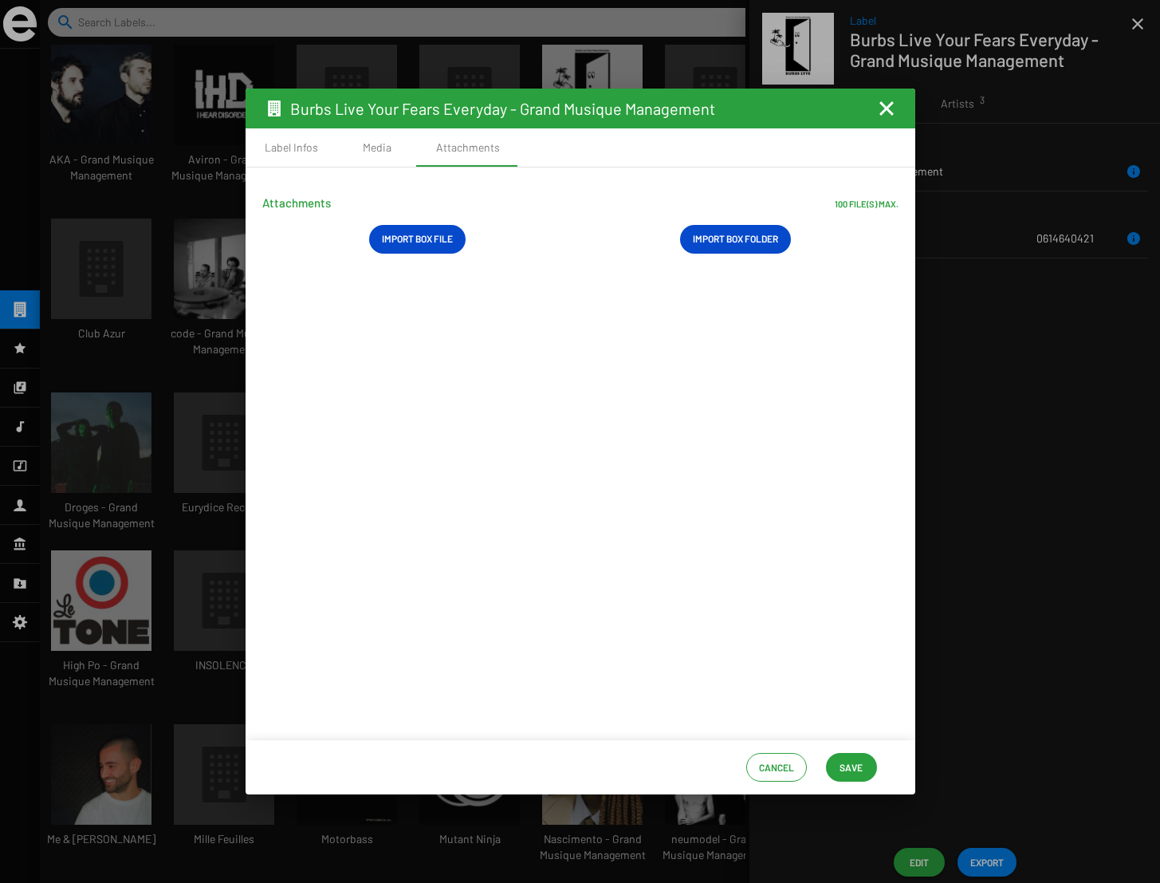
click at [888, 107] on mat-icon "Fermer la fenêtre" at bounding box center [886, 108] width 19 height 19
